Goal: Contribute content

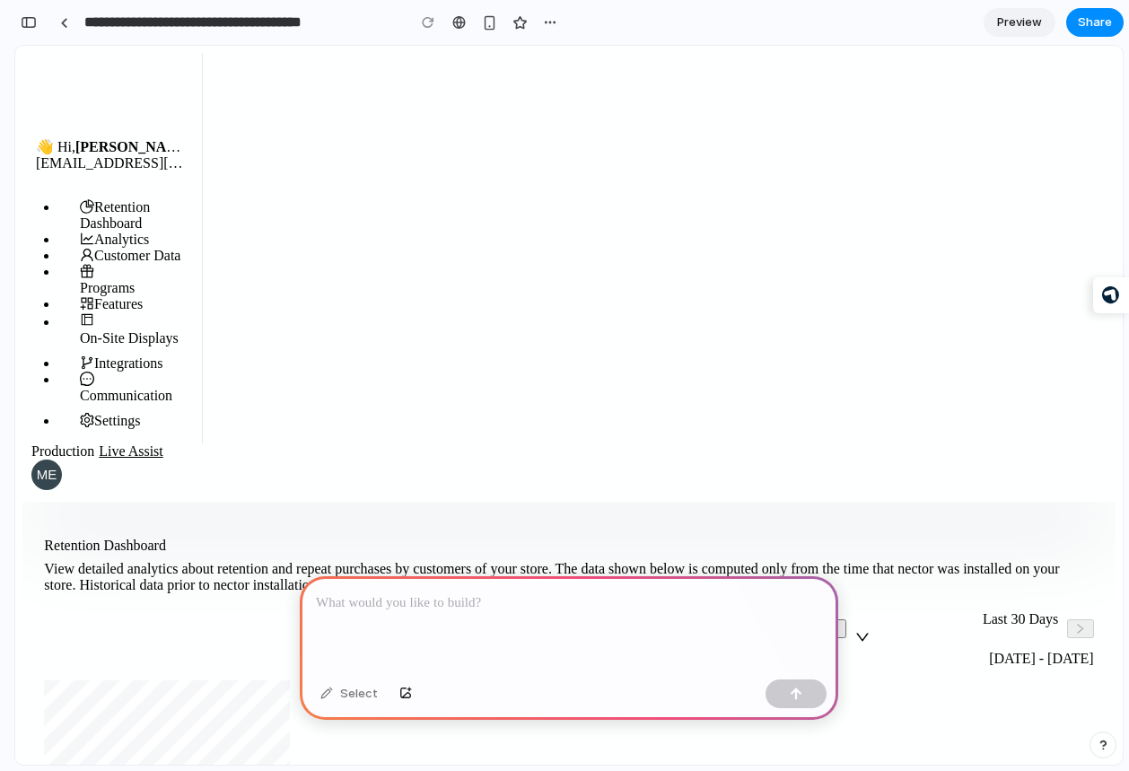
click at [370, 600] on p at bounding box center [569, 604] width 506 height 22
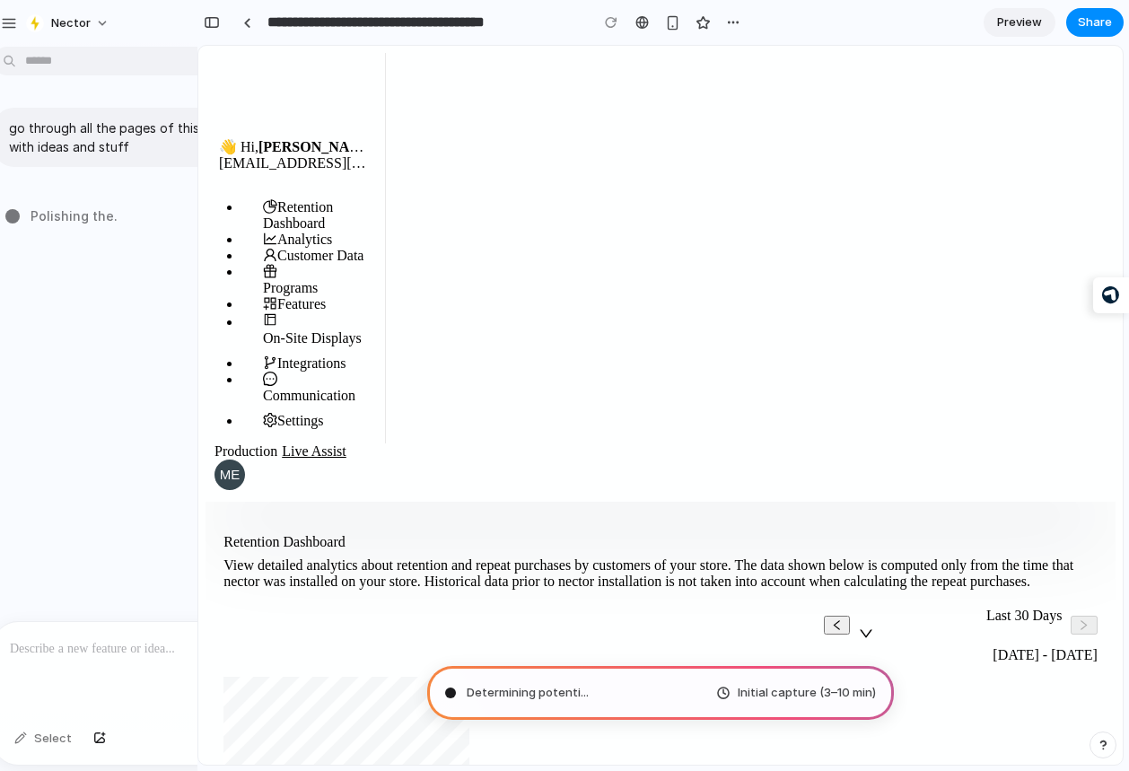
type input "**********"
